Goal: Download file/media

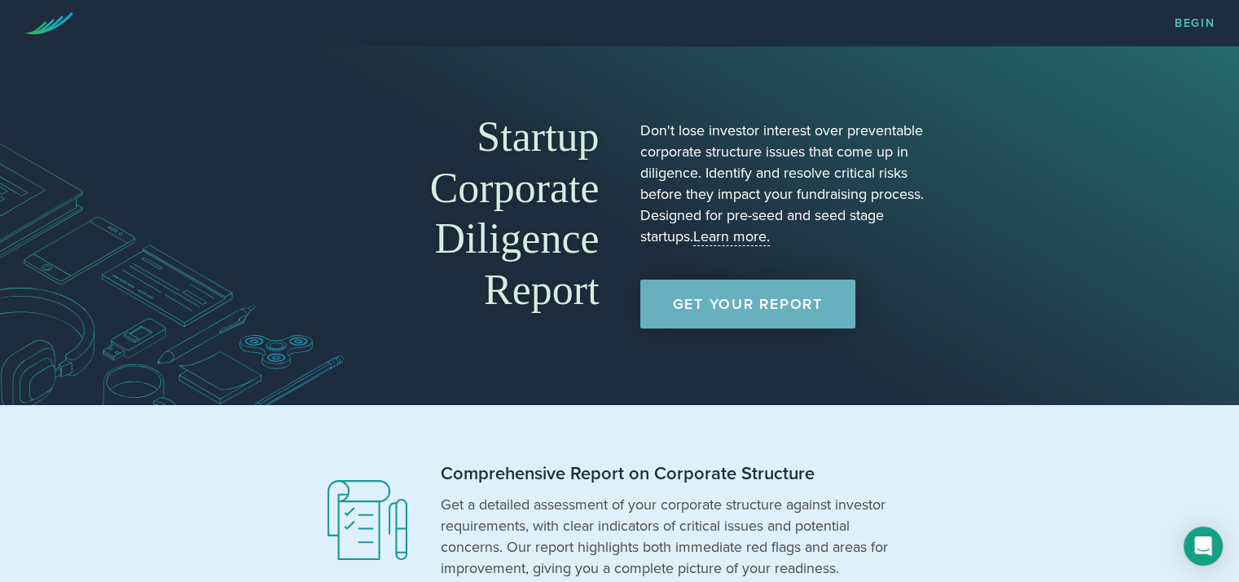
click at [739, 299] on link "Get Your Report" at bounding box center [747, 303] width 215 height 49
click at [1102, 452] on section "Comprehensive Report on Corporate Structure Get a detailed assessment of your c…" at bounding box center [619, 520] width 1239 height 231
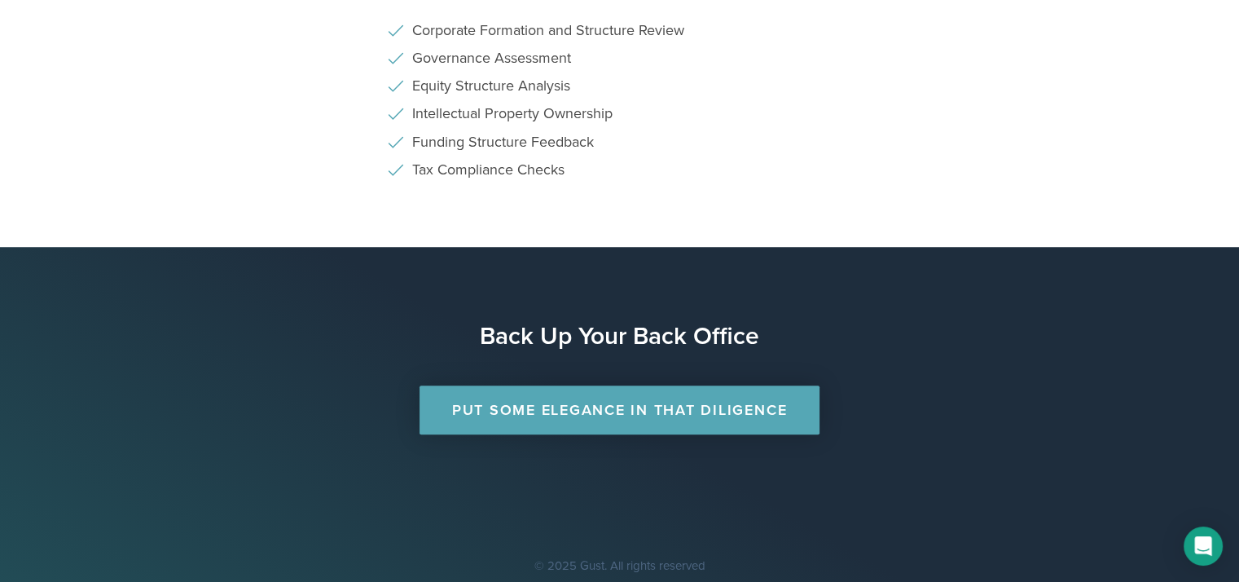
scroll to position [1159, 0]
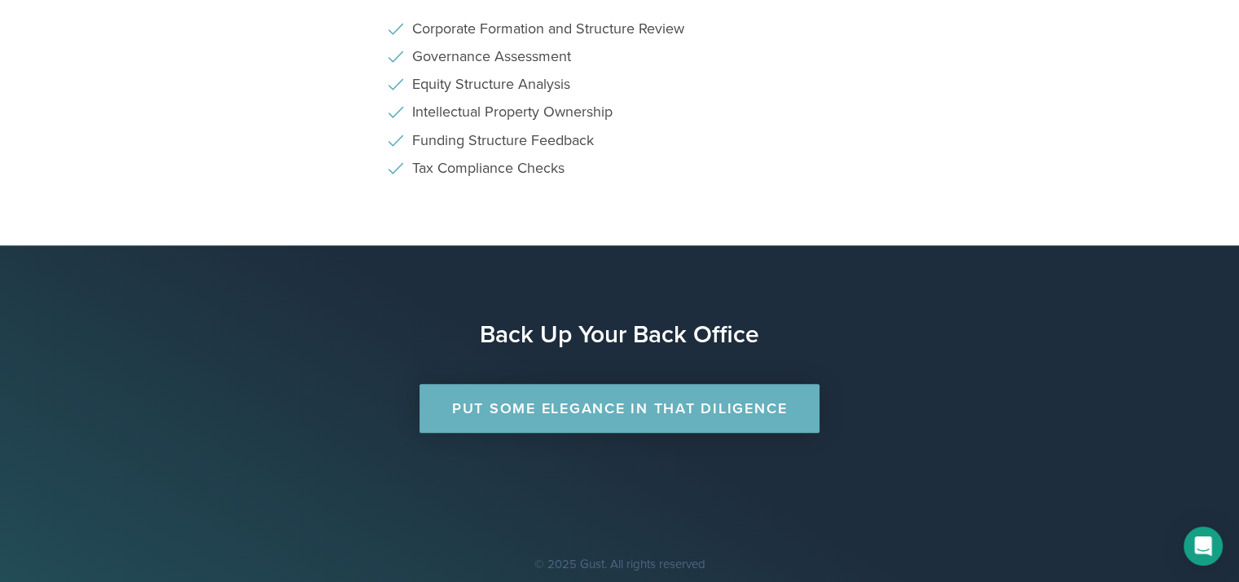
click at [671, 402] on link "Put Some Elegance in that Diligence" at bounding box center [620, 408] width 400 height 49
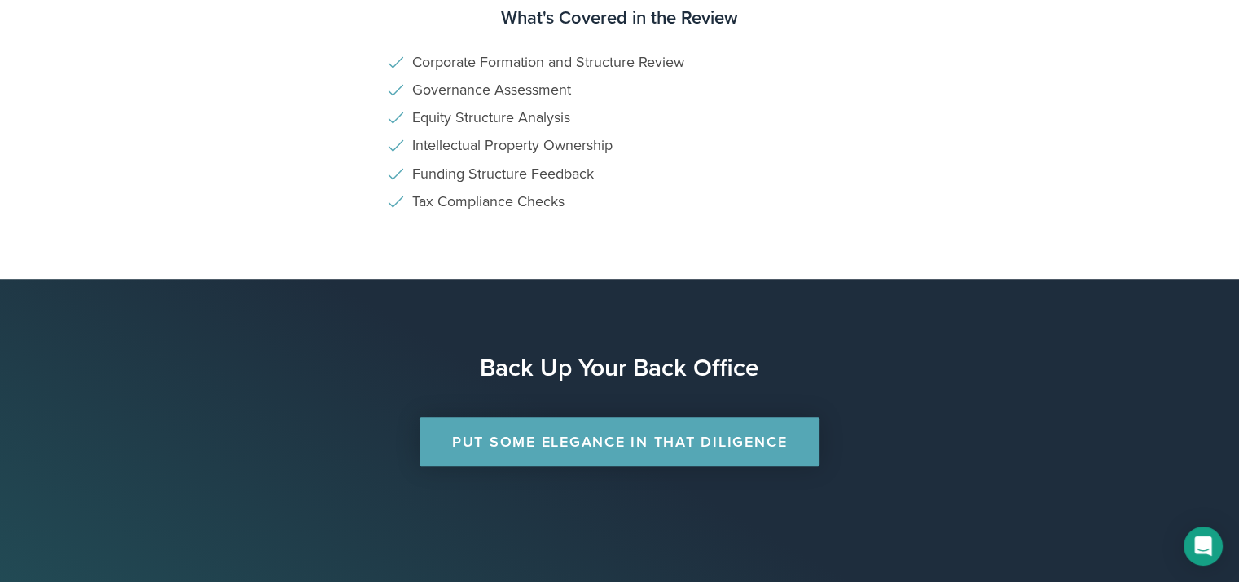
scroll to position [1159, 0]
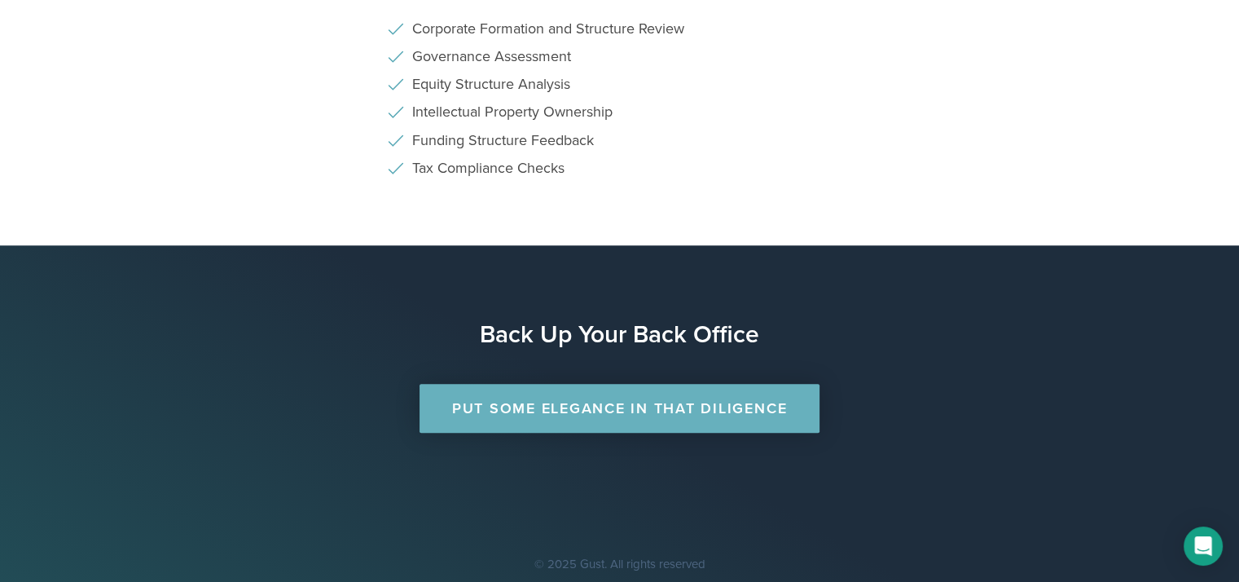
click at [668, 410] on link "Put Some Elegance in that Diligence" at bounding box center [620, 408] width 400 height 49
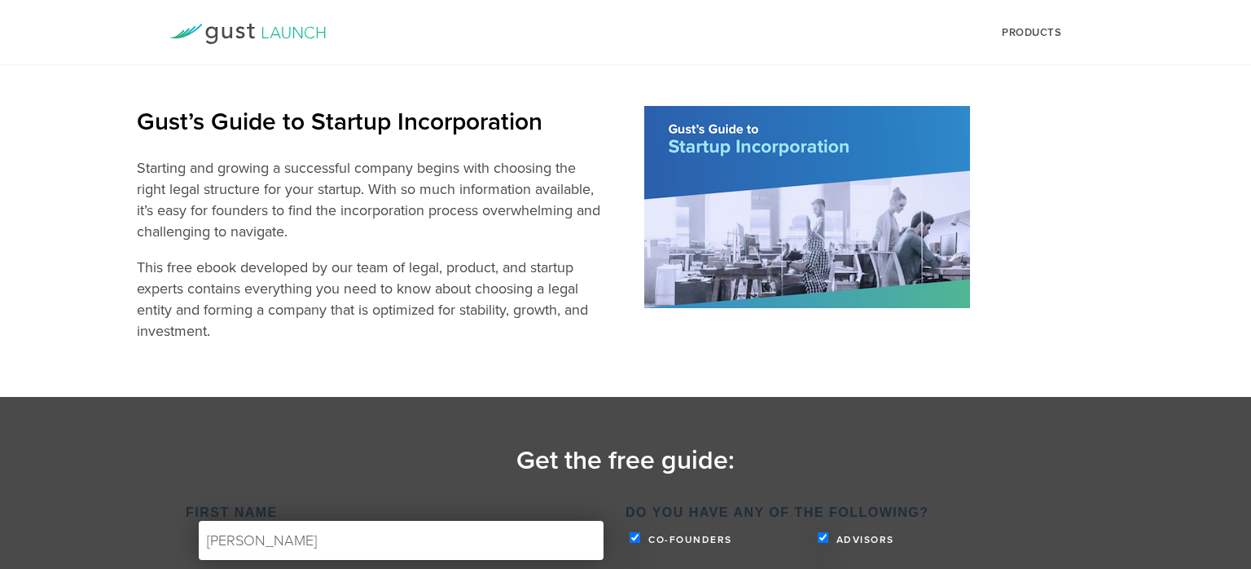
select select "No"
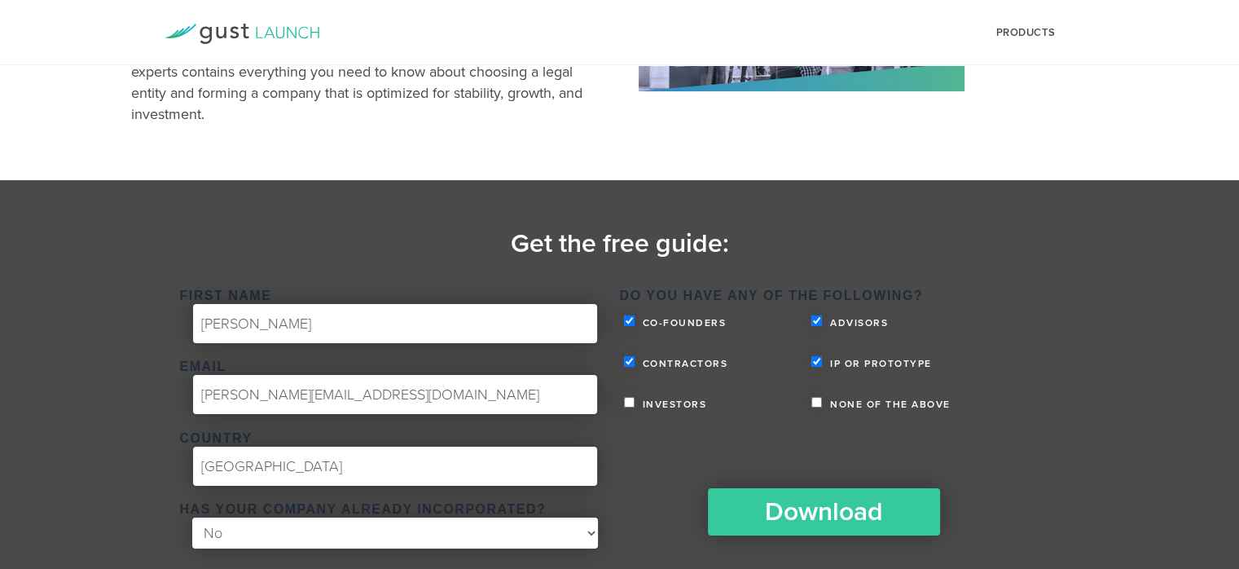
scroll to position [264, 0]
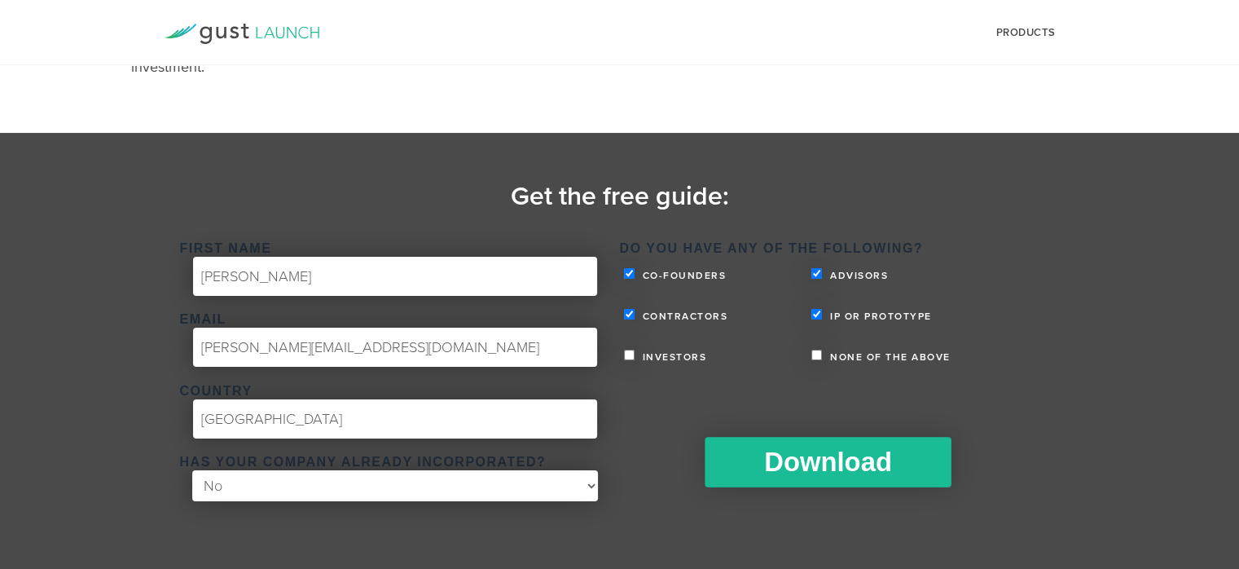
click at [811, 467] on input "Download" at bounding box center [828, 462] width 246 height 51
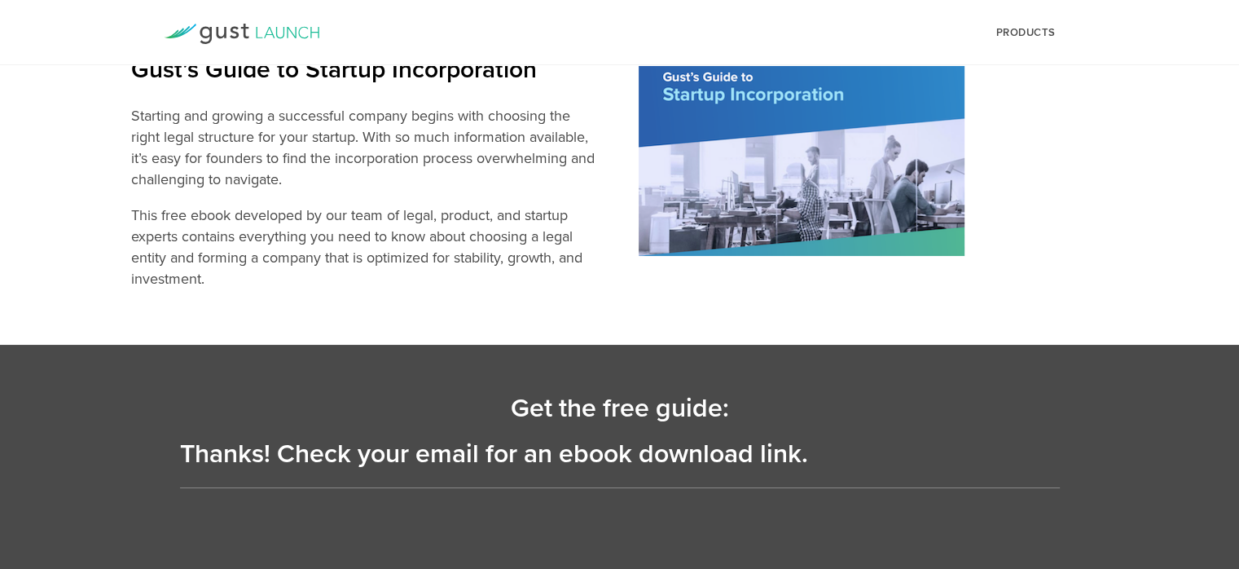
scroll to position [0, 0]
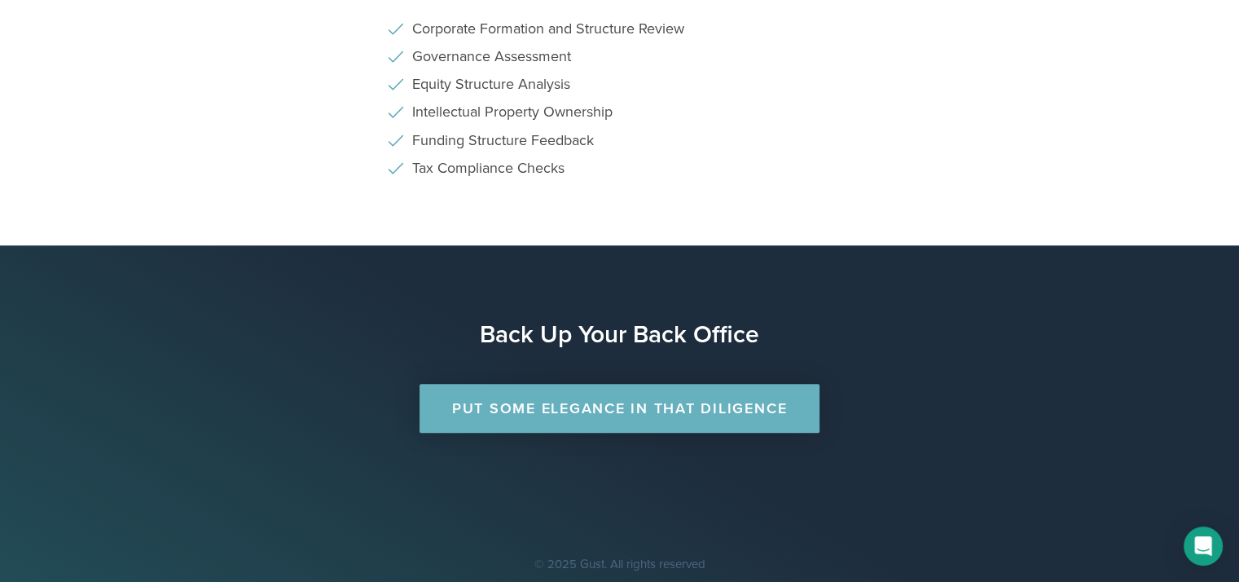
click at [609, 403] on link "Put Some Elegance in that Diligence" at bounding box center [620, 408] width 400 height 49
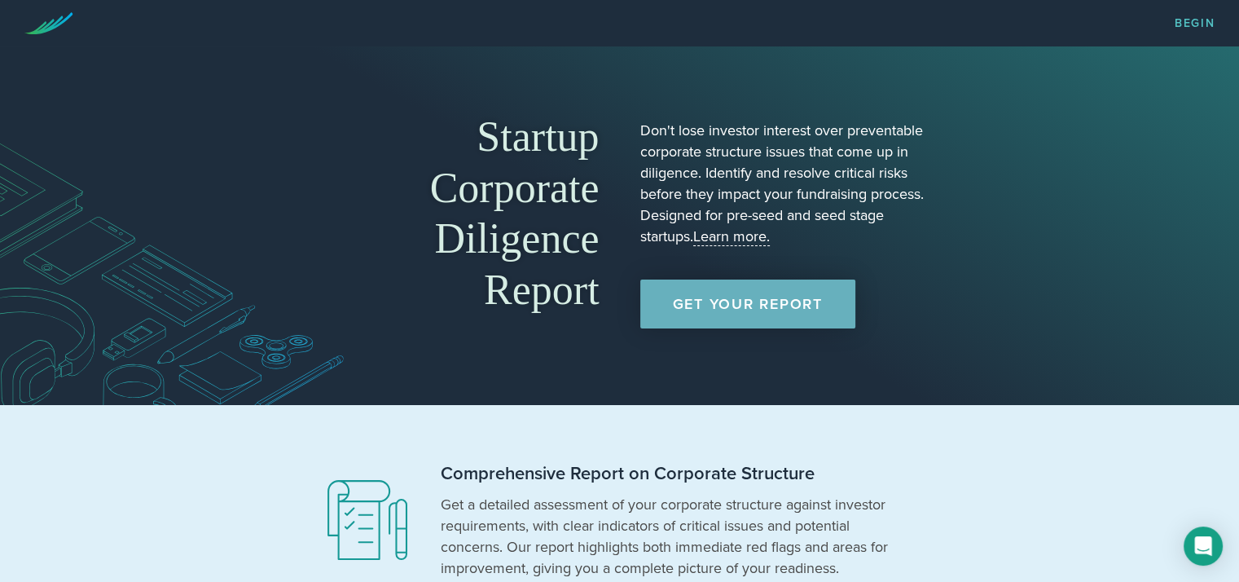
click at [723, 297] on link "Get Your Report" at bounding box center [747, 303] width 215 height 49
